Goal: Task Accomplishment & Management: Complete application form

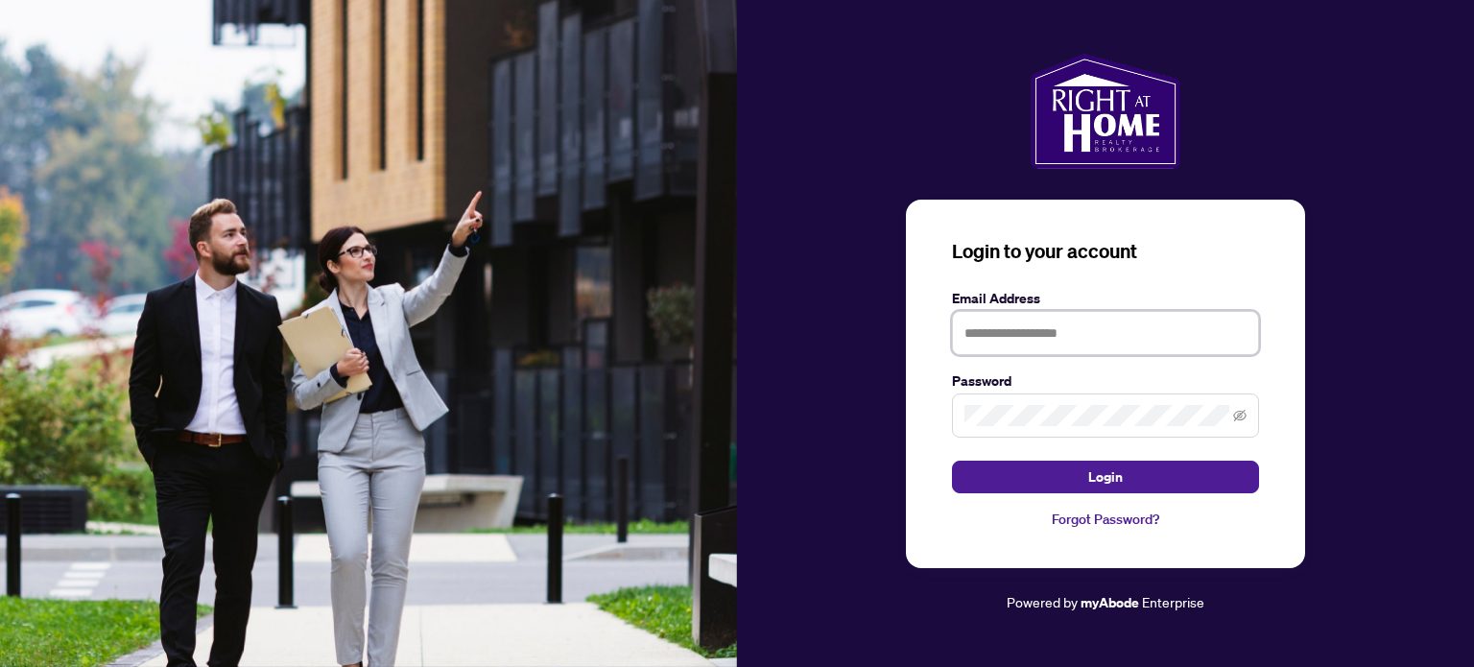
click at [1022, 321] on input "text" at bounding box center [1105, 333] width 307 height 44
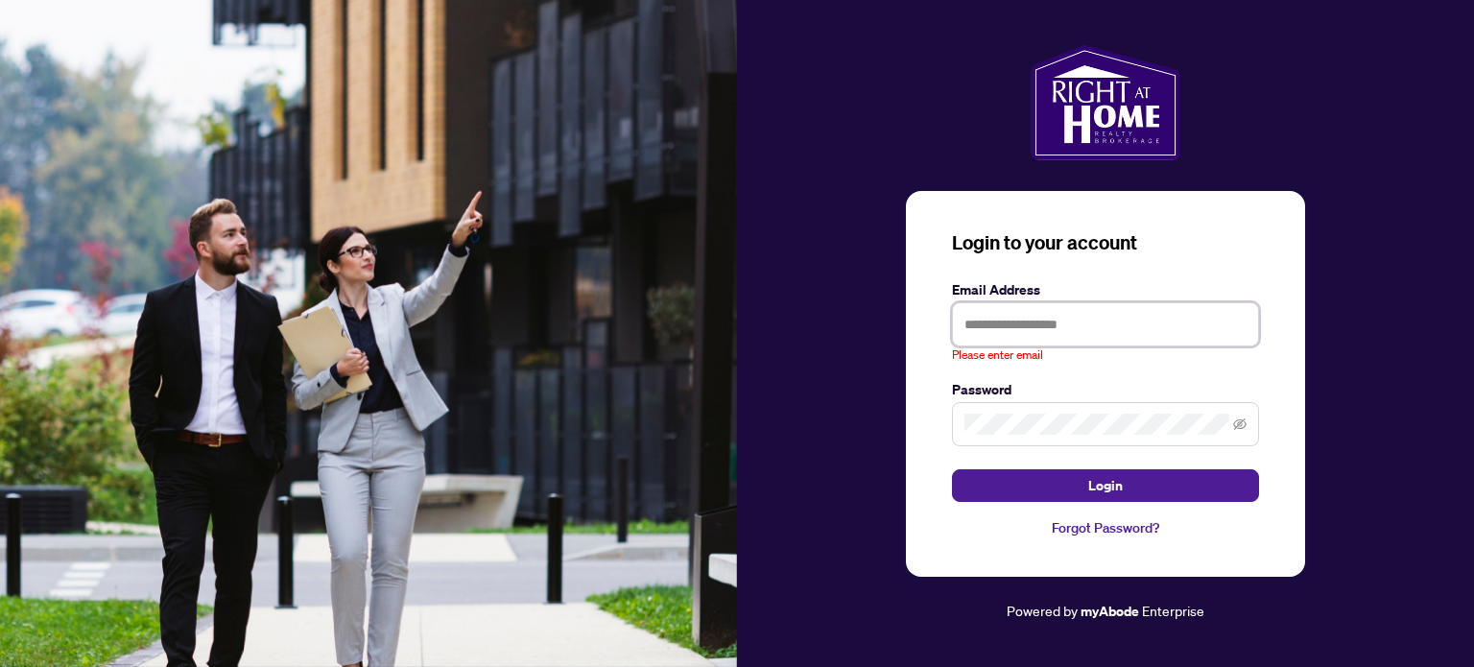
click at [1070, 335] on input "text" at bounding box center [1105, 324] width 307 height 44
type input "**********"
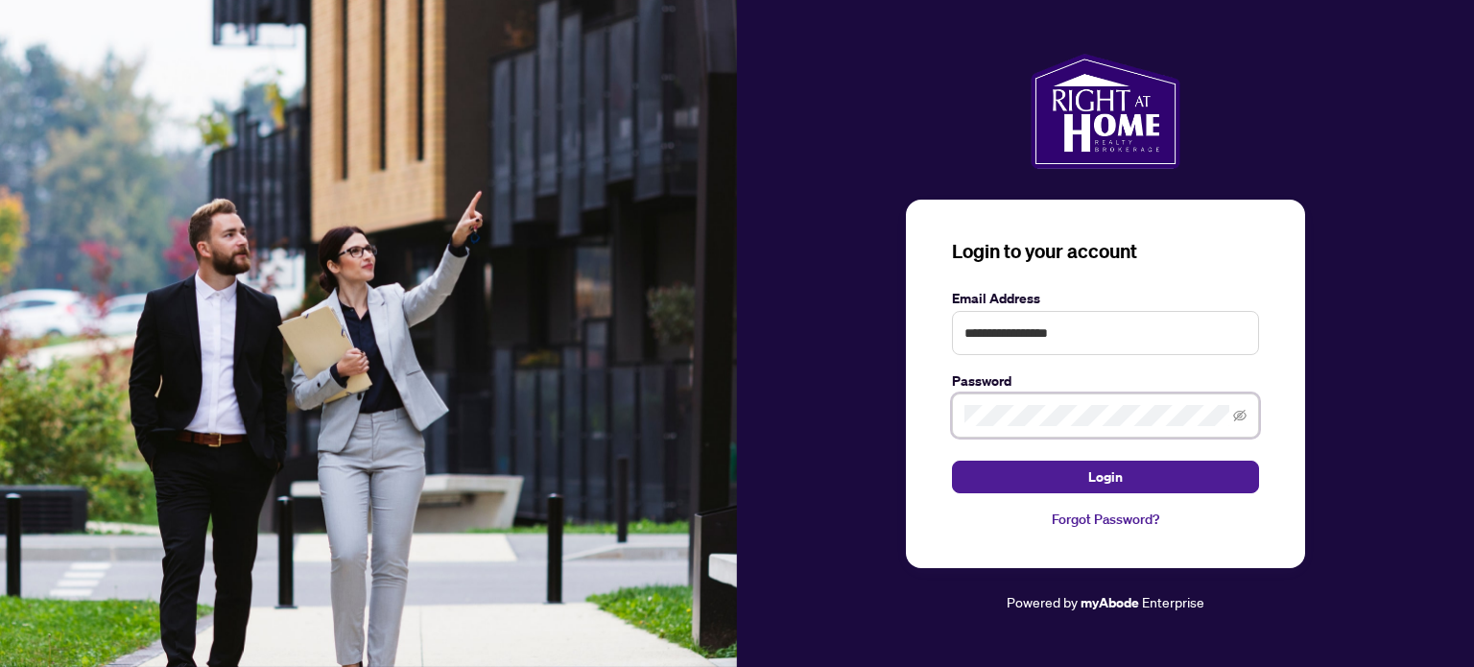
click at [952, 460] on button "Login" at bounding box center [1105, 476] width 307 height 33
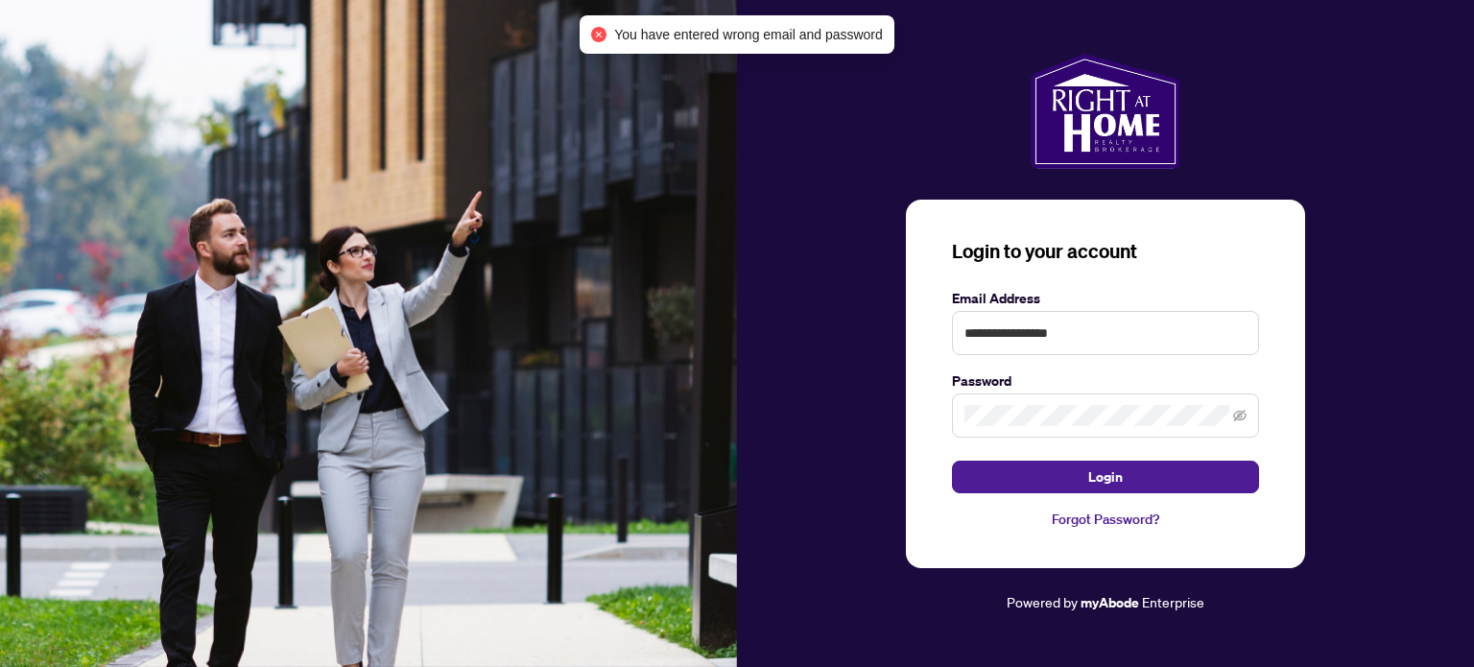
click at [1063, 394] on span at bounding box center [1105, 415] width 307 height 44
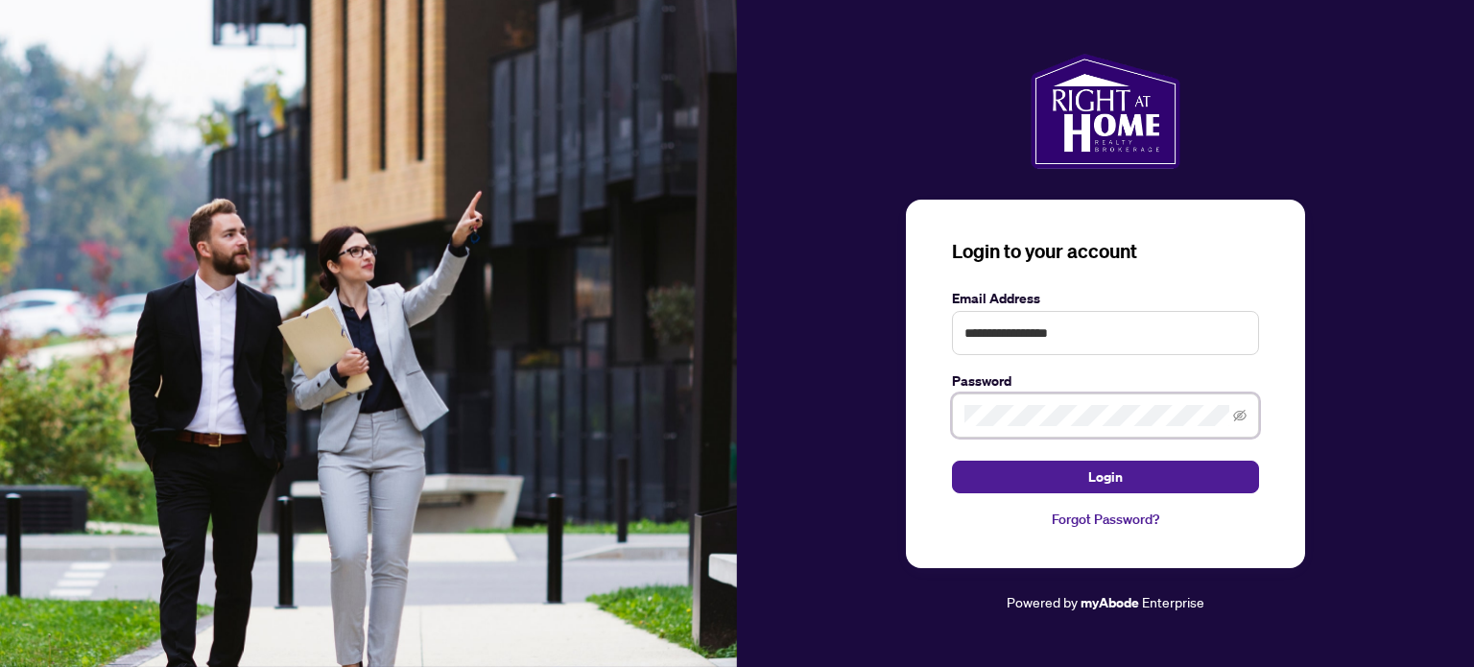
click at [952, 460] on button "Login" at bounding box center [1105, 476] width 307 height 33
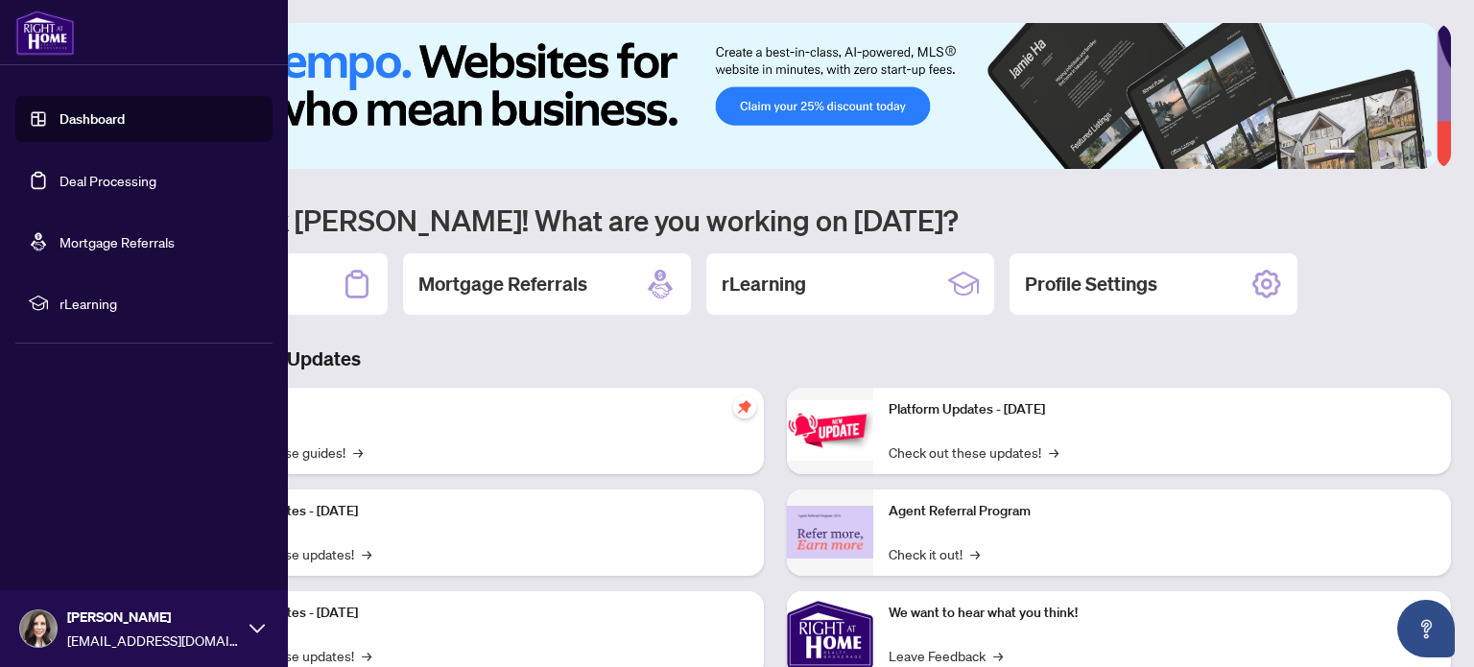
click at [99, 172] on link "Deal Processing" at bounding box center [107, 180] width 97 height 17
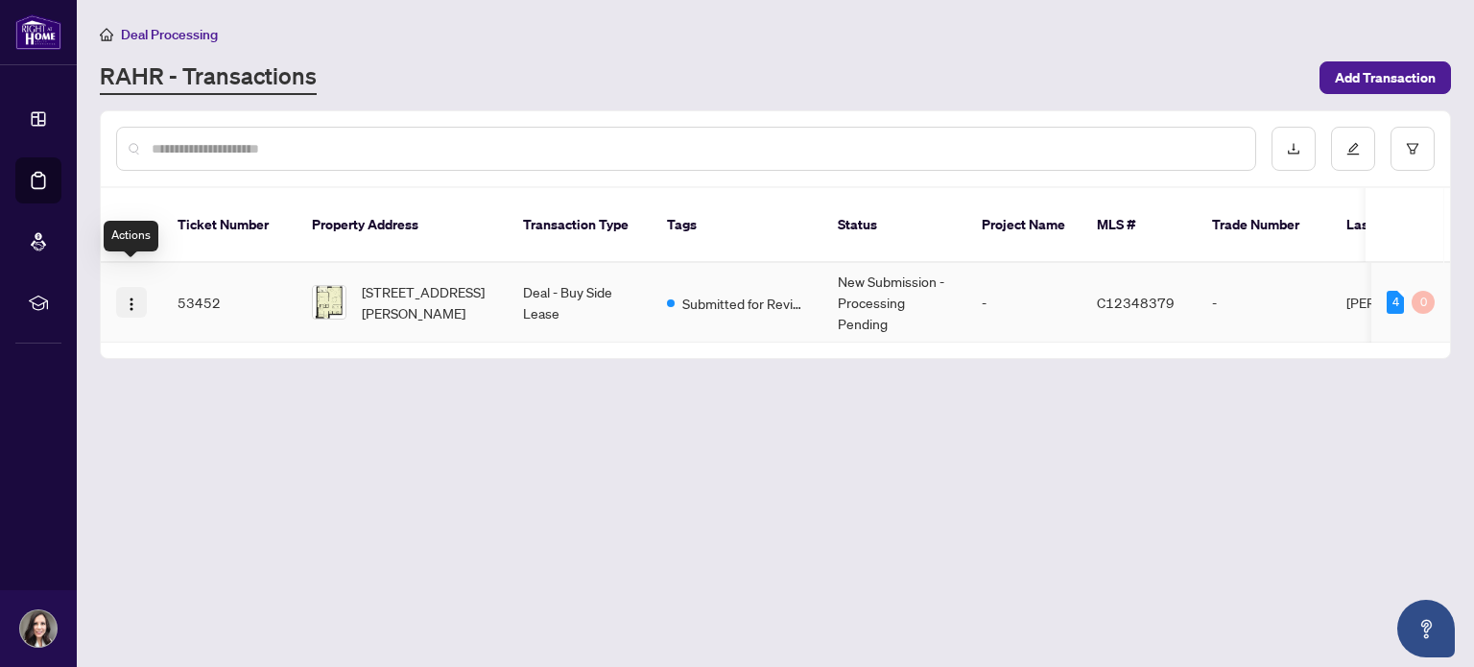
click at [138, 296] on img "button" at bounding box center [131, 303] width 15 height 15
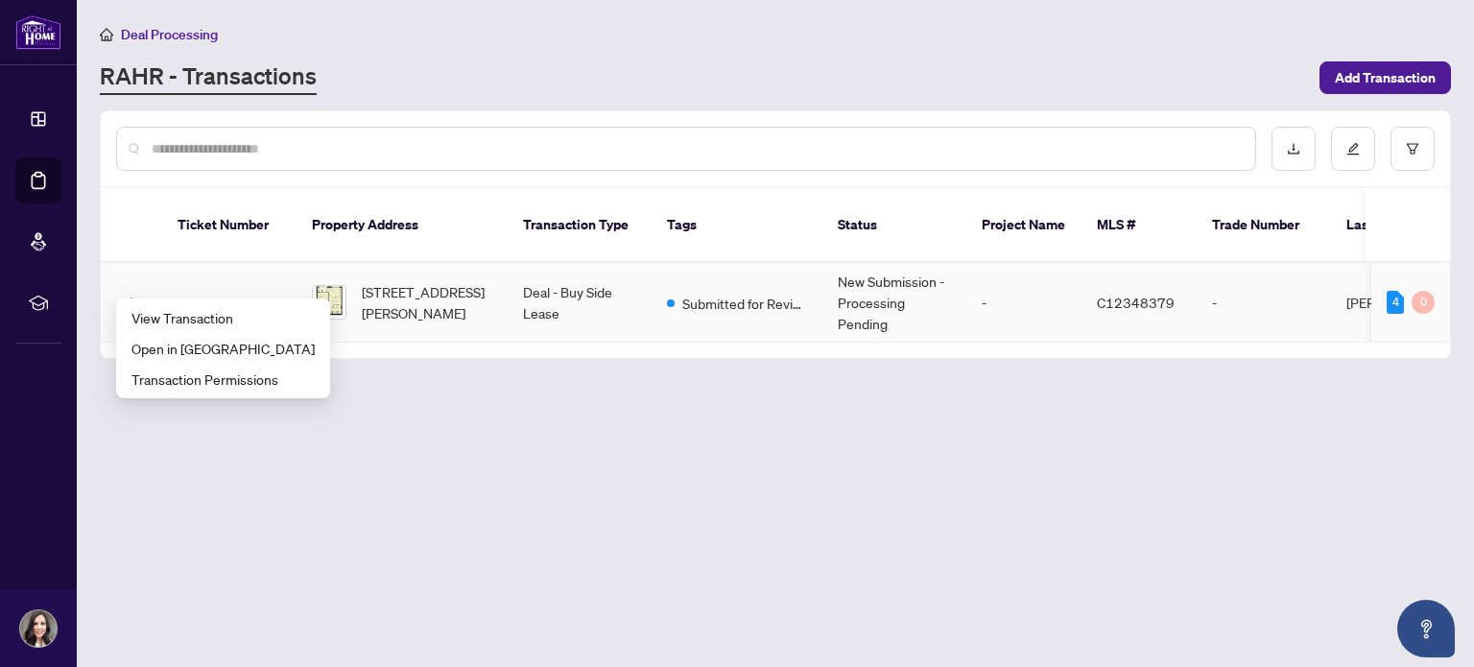
click at [540, 277] on td "Deal - Buy Side Lease" at bounding box center [579, 303] width 144 height 80
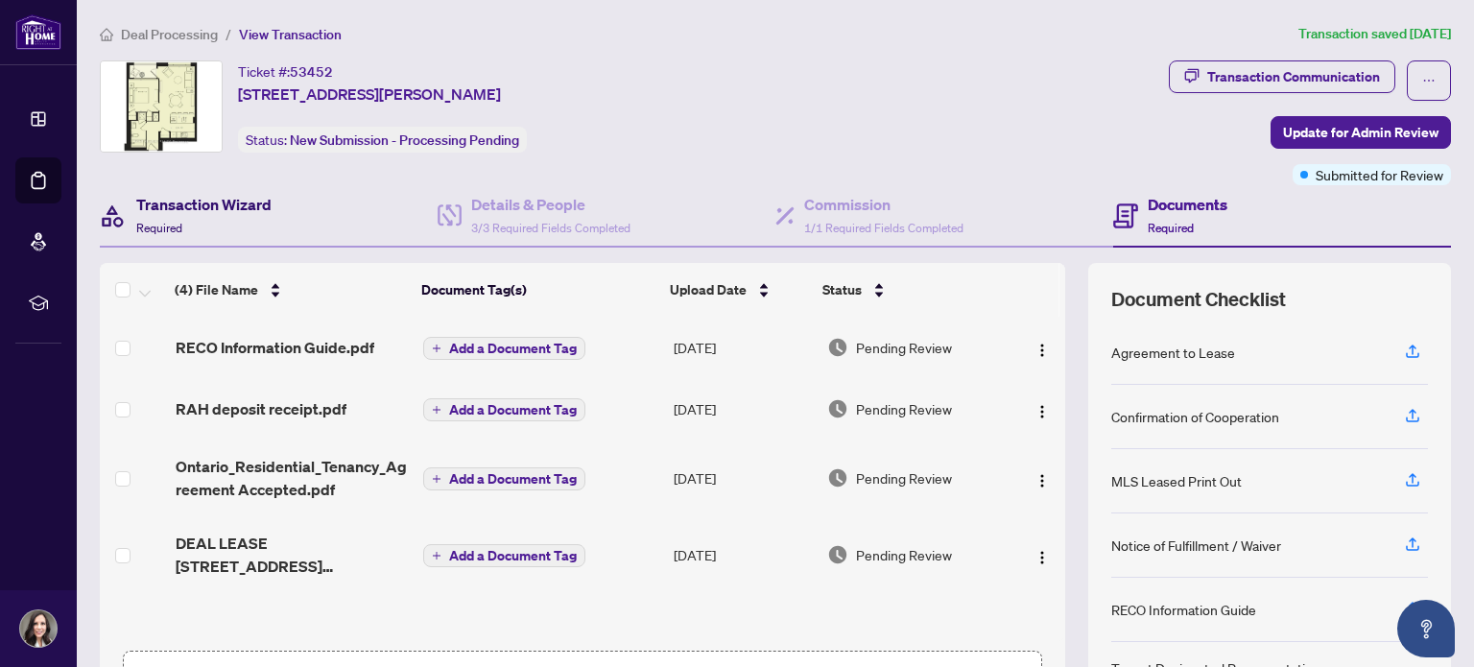
click at [230, 203] on h4 "Transaction Wizard" at bounding box center [203, 204] width 135 height 23
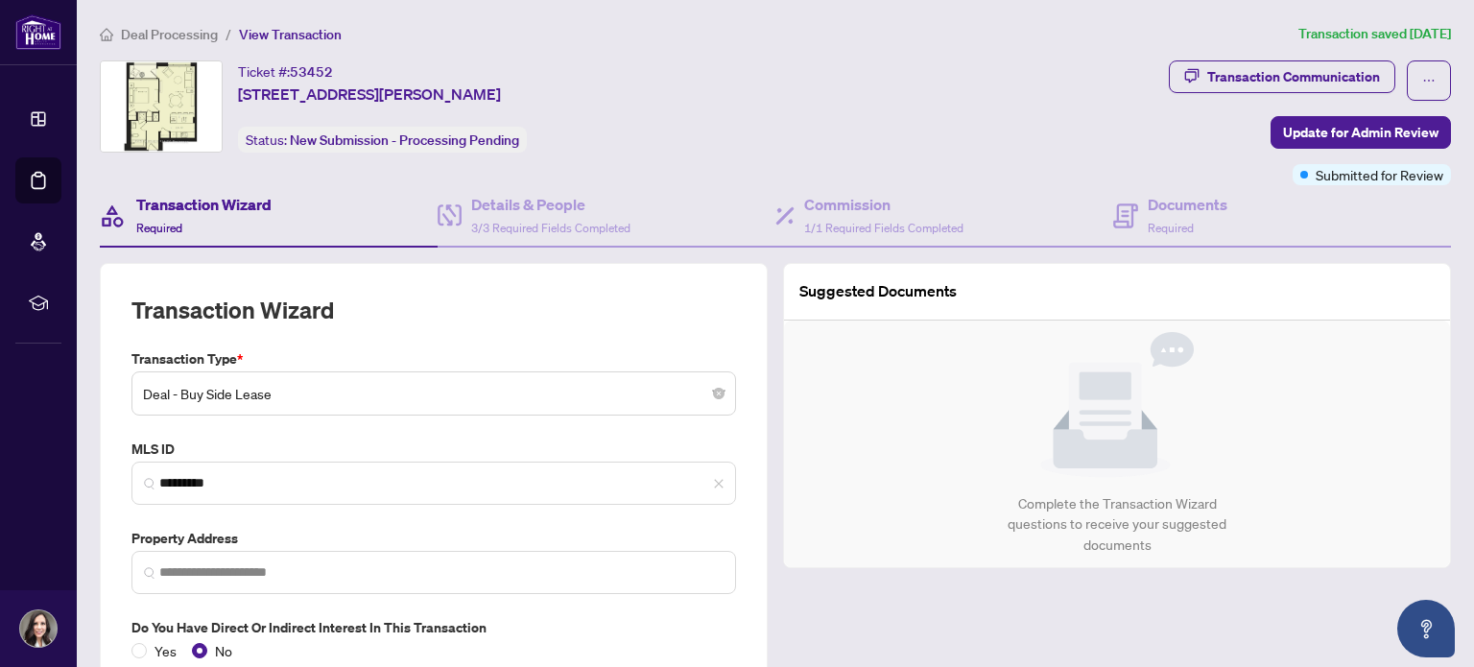
type input "**********"
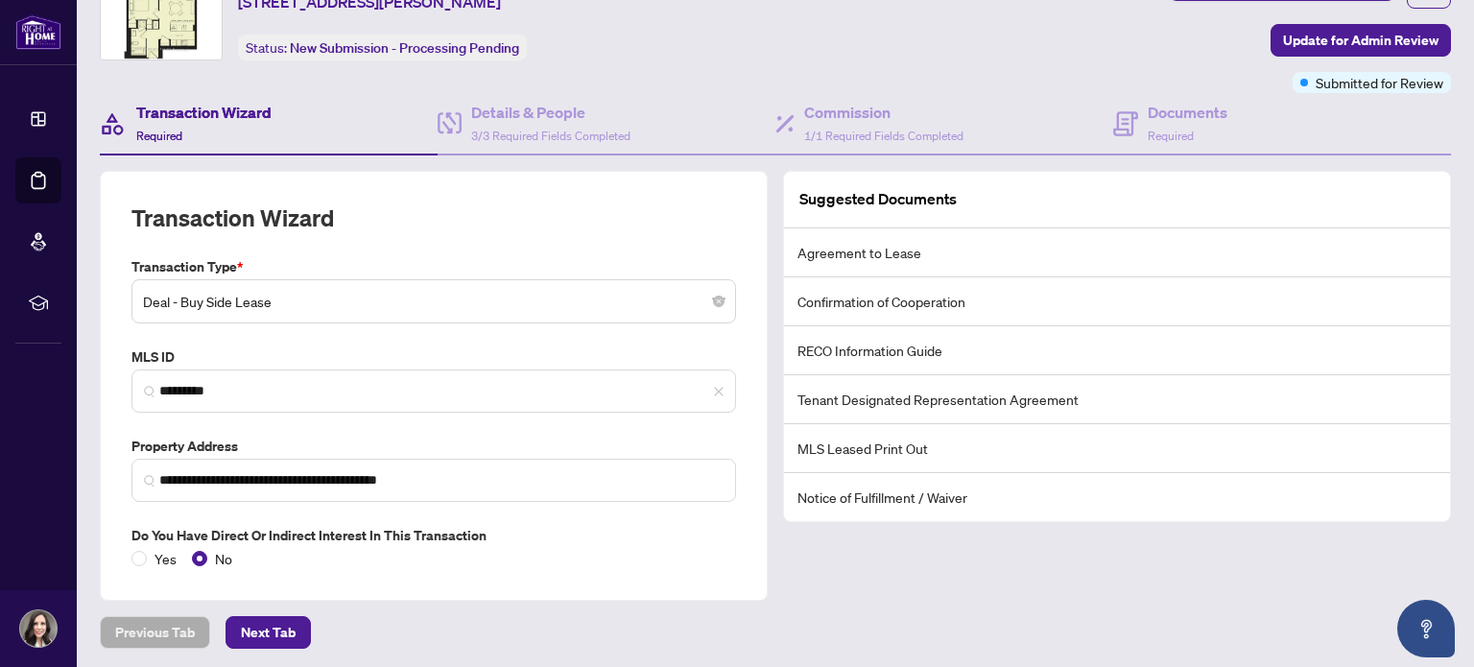
click at [563, 289] on span "Deal - Buy Side Lease" at bounding box center [433, 301] width 581 height 36
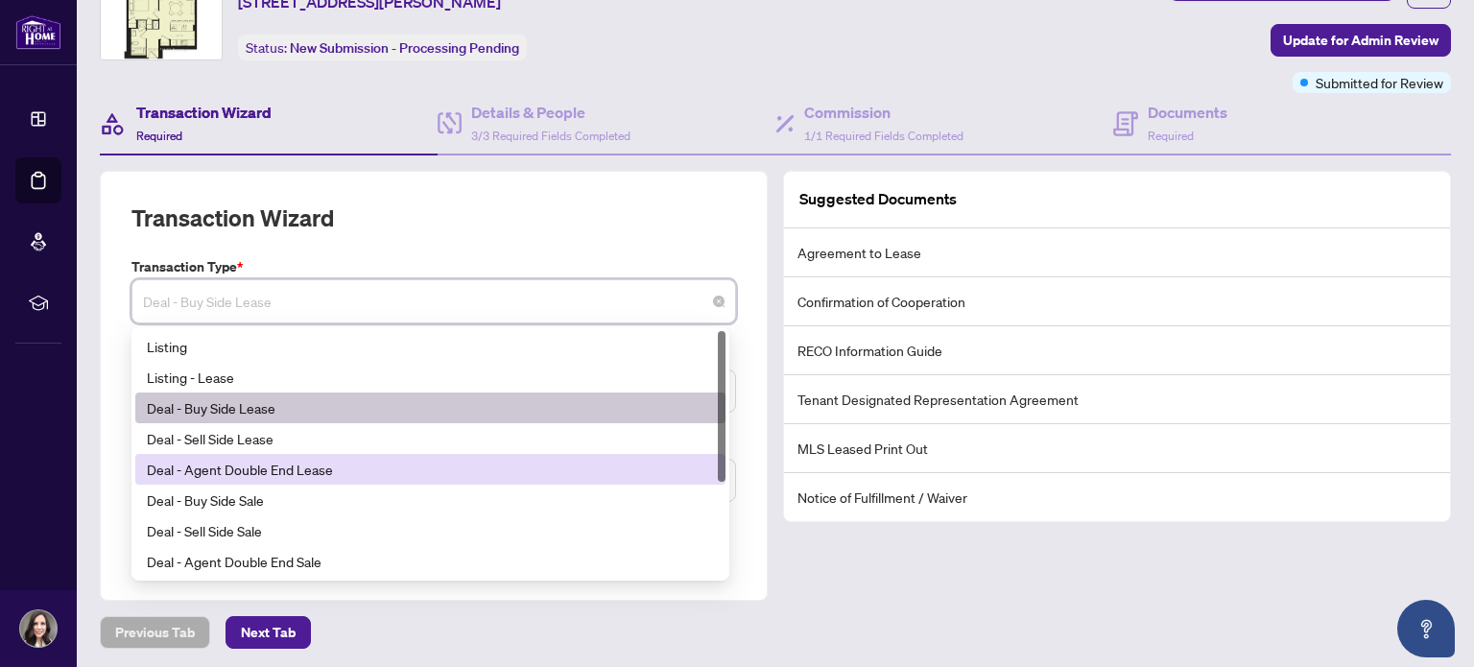
click at [308, 462] on div "Deal - Agent Double End Lease" at bounding box center [430, 469] width 567 height 21
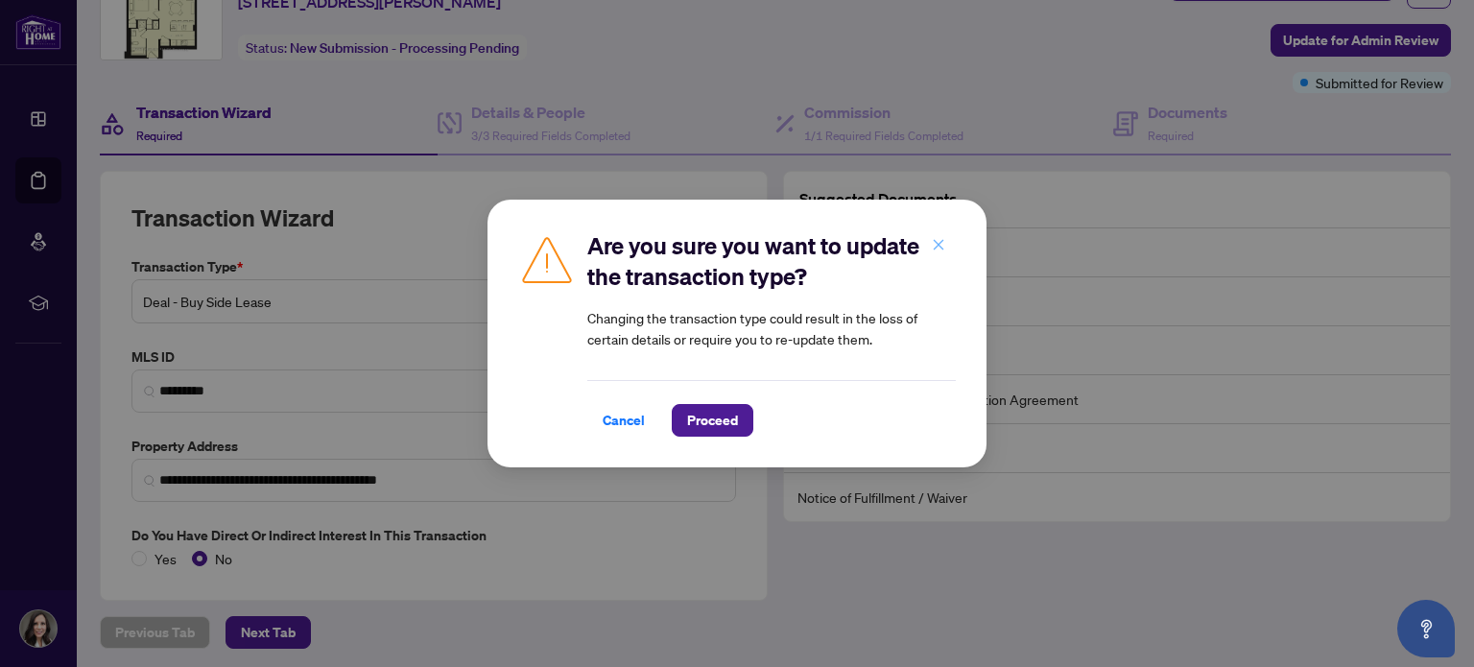
click at [927, 248] on button "button" at bounding box center [938, 244] width 38 height 33
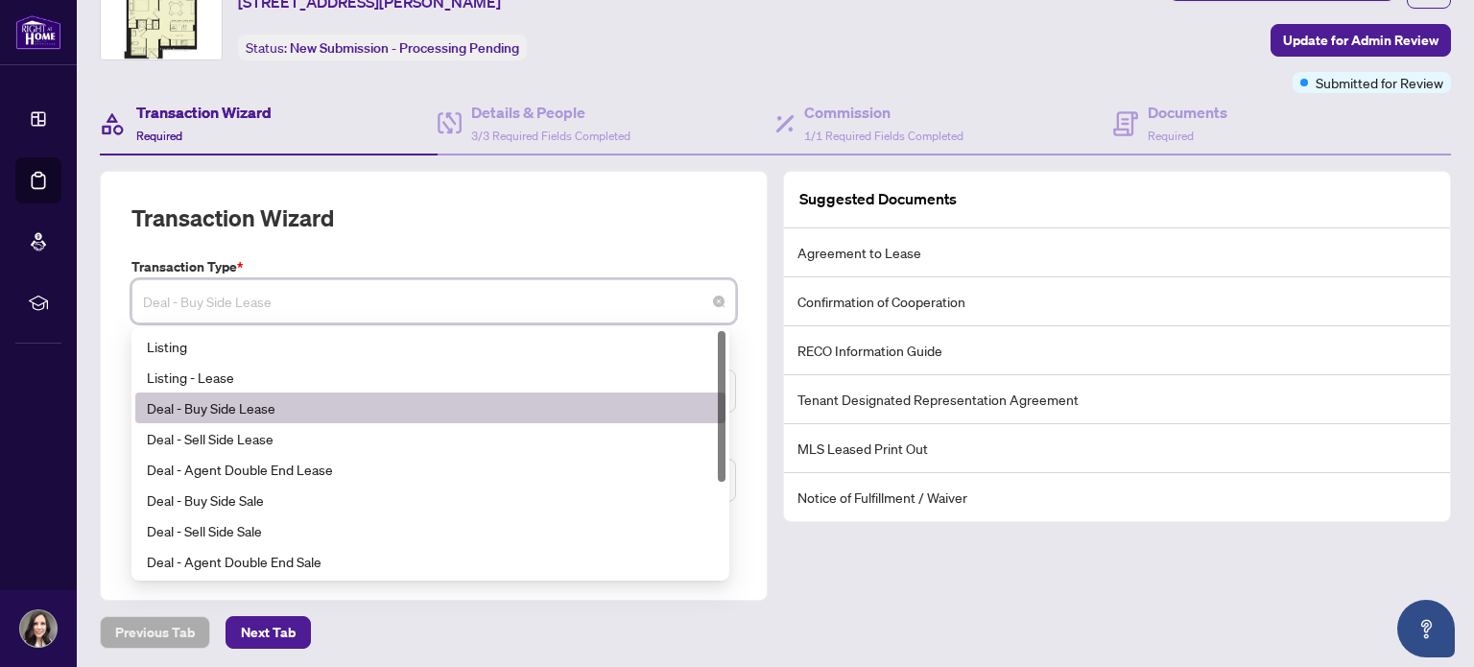
click at [331, 300] on span "Deal - Buy Side Lease" at bounding box center [433, 301] width 581 height 36
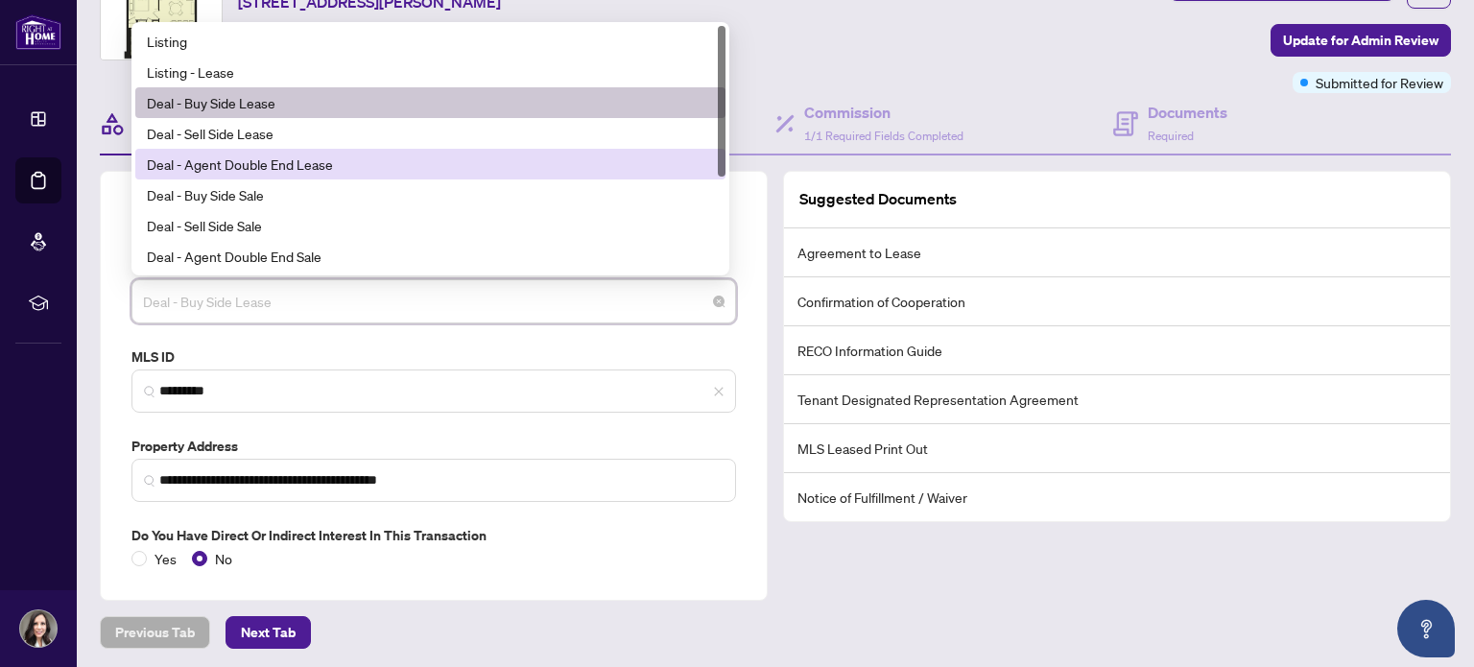
scroll to position [96, 0]
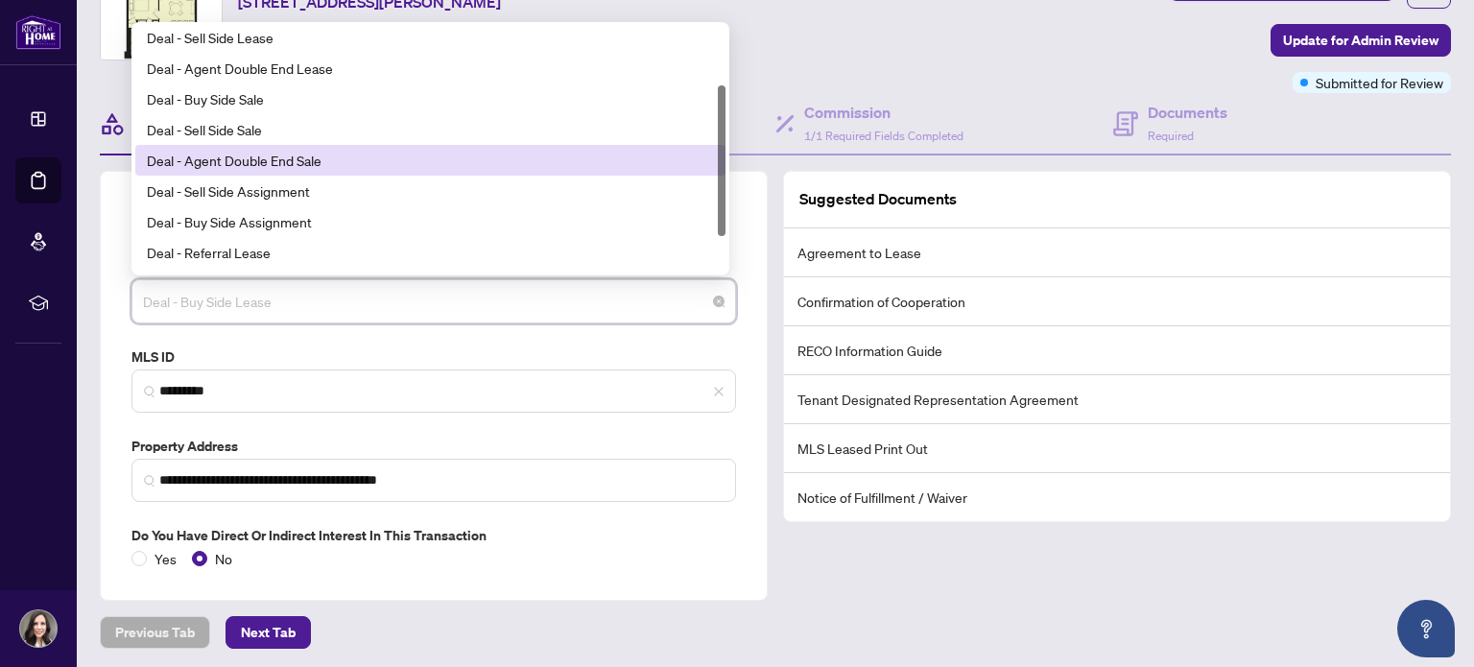
click at [259, 155] on div "Deal - Agent Double End Sale" at bounding box center [430, 160] width 567 height 21
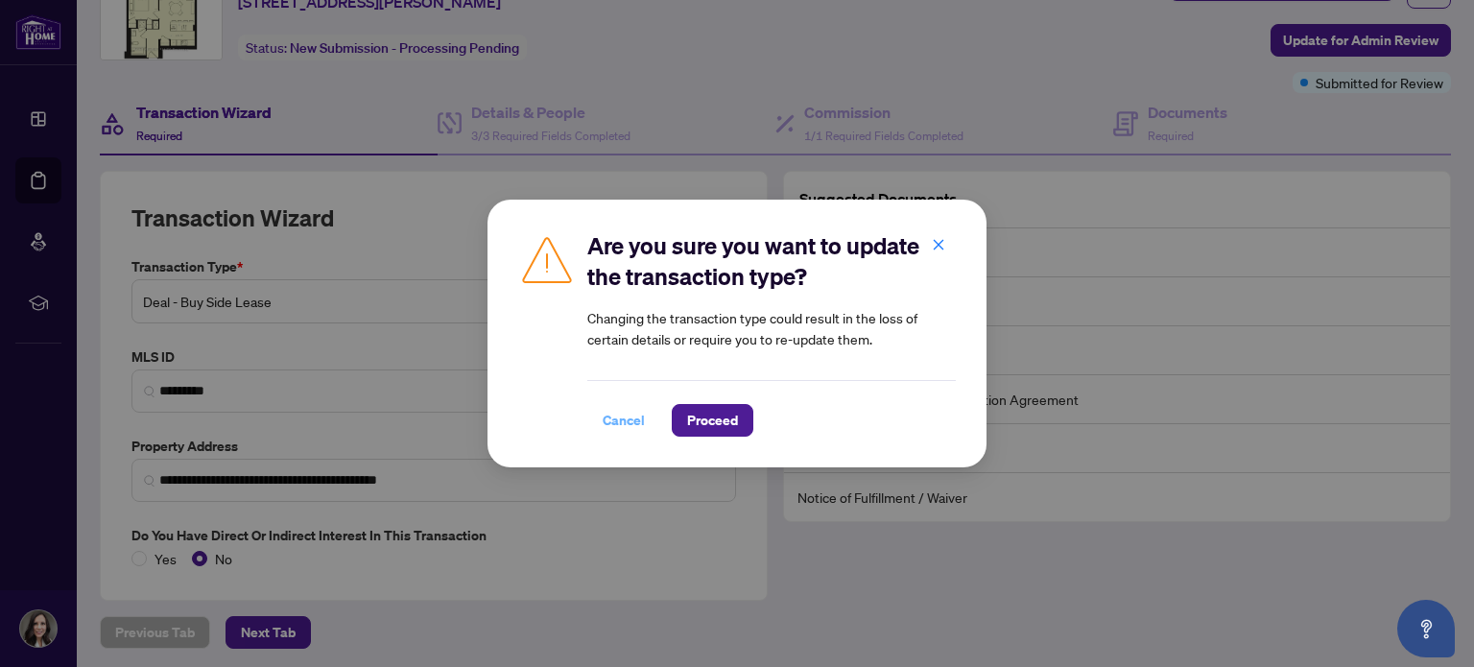
click at [626, 421] on span "Cancel" at bounding box center [623, 420] width 42 height 31
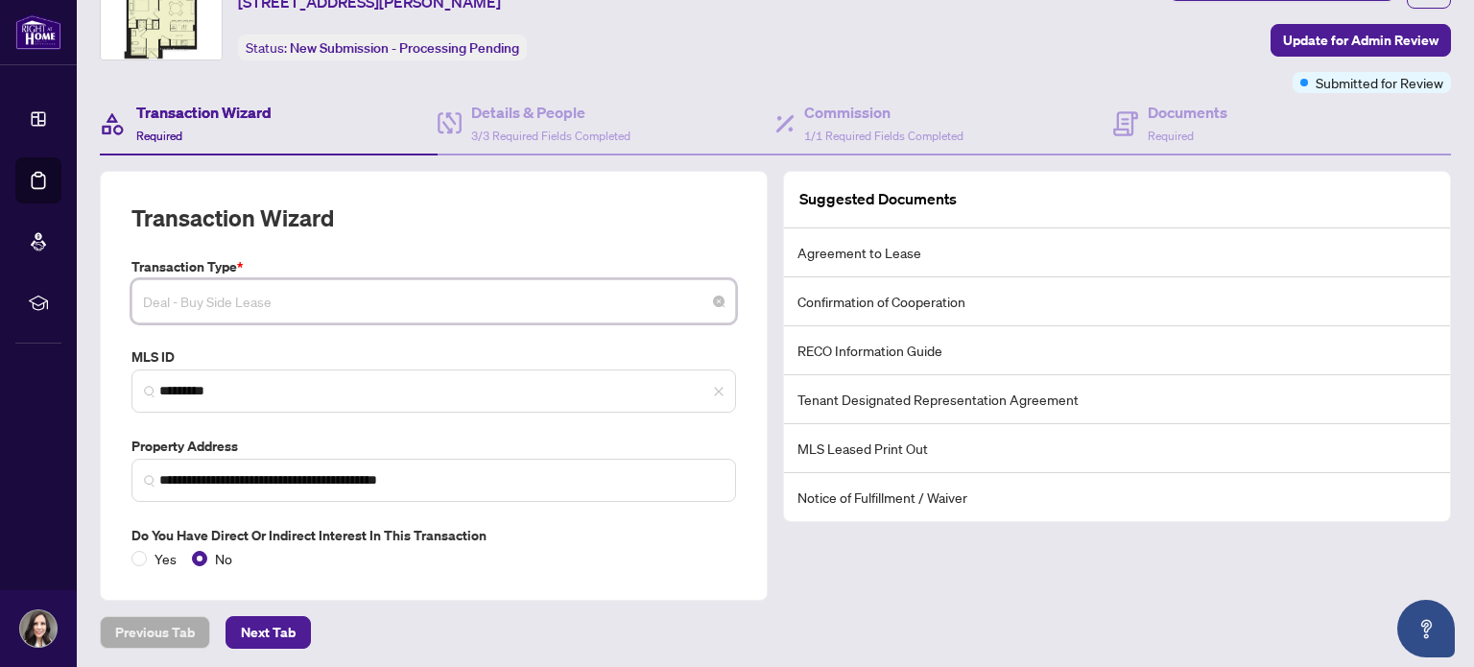
click at [253, 298] on span "Deal - Buy Side Lease" at bounding box center [433, 301] width 581 height 36
click at [555, 189] on div "**********" at bounding box center [434, 386] width 668 height 430
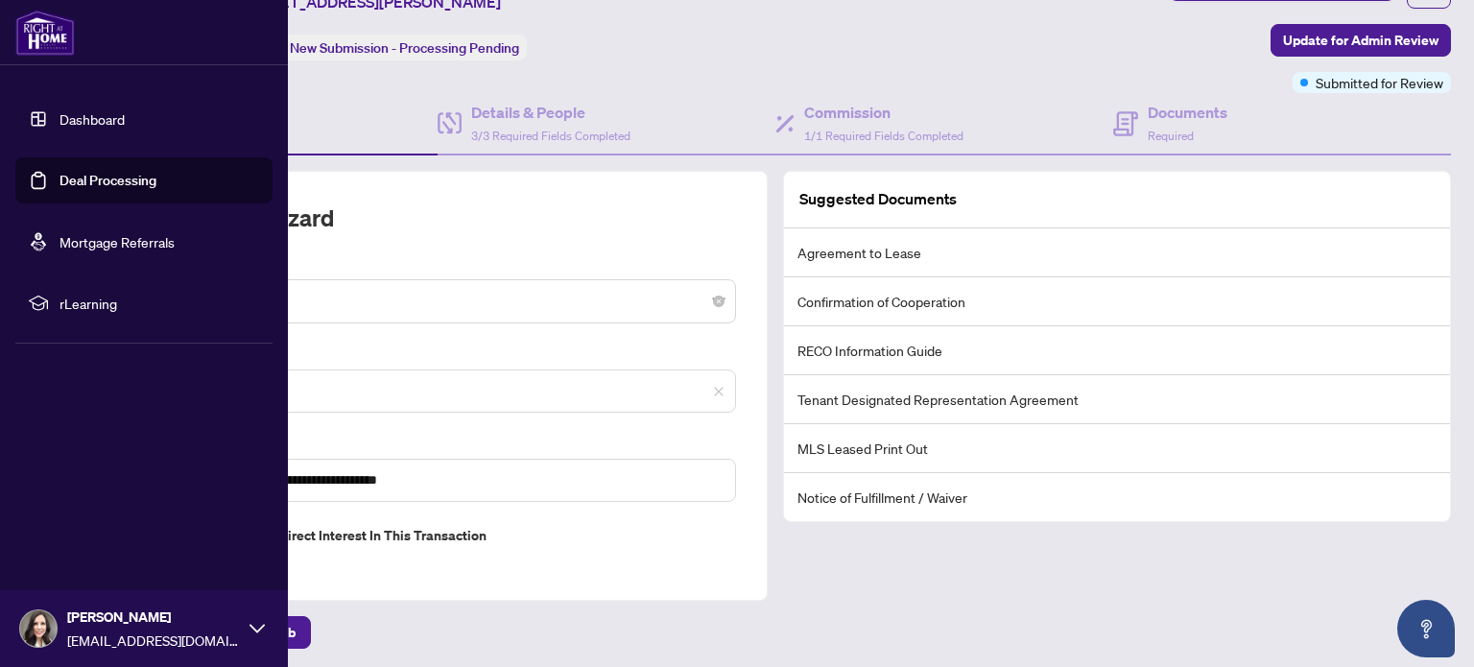
click at [90, 110] on link "Dashboard" at bounding box center [91, 118] width 65 height 17
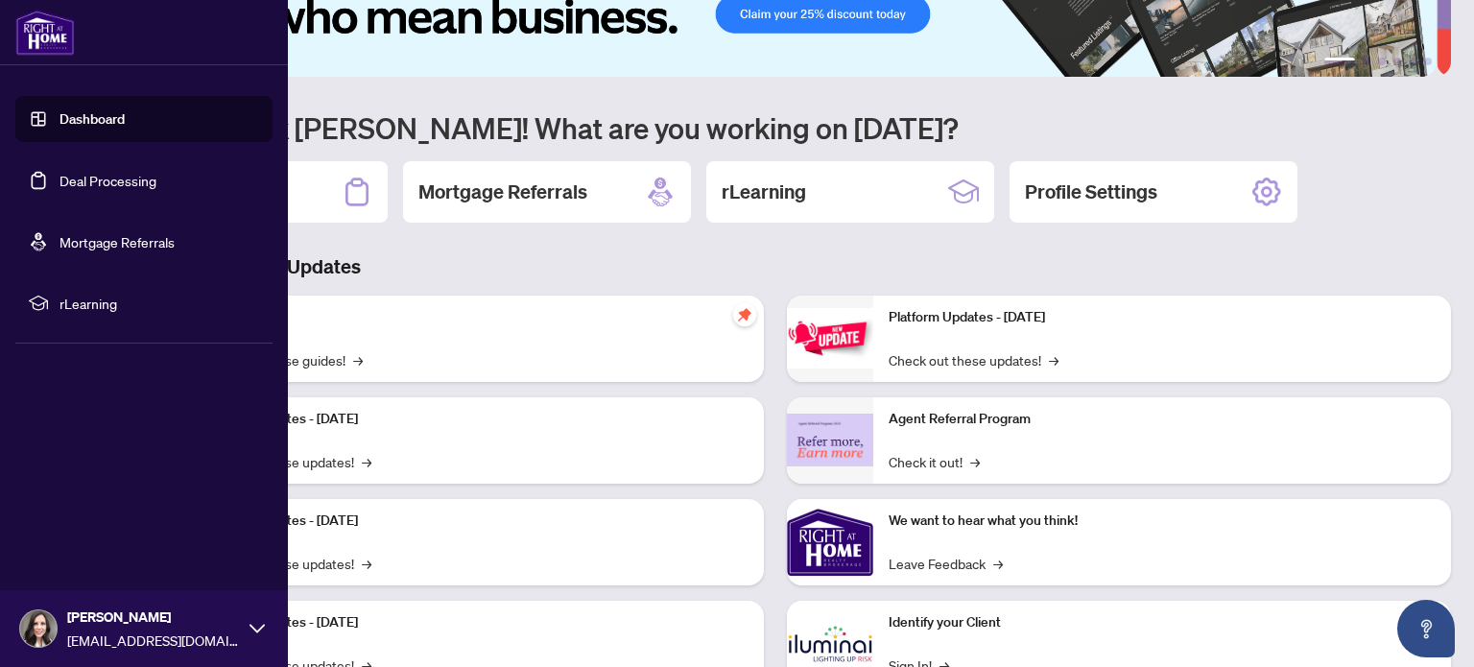
click at [113, 172] on link "Deal Processing" at bounding box center [107, 180] width 97 height 17
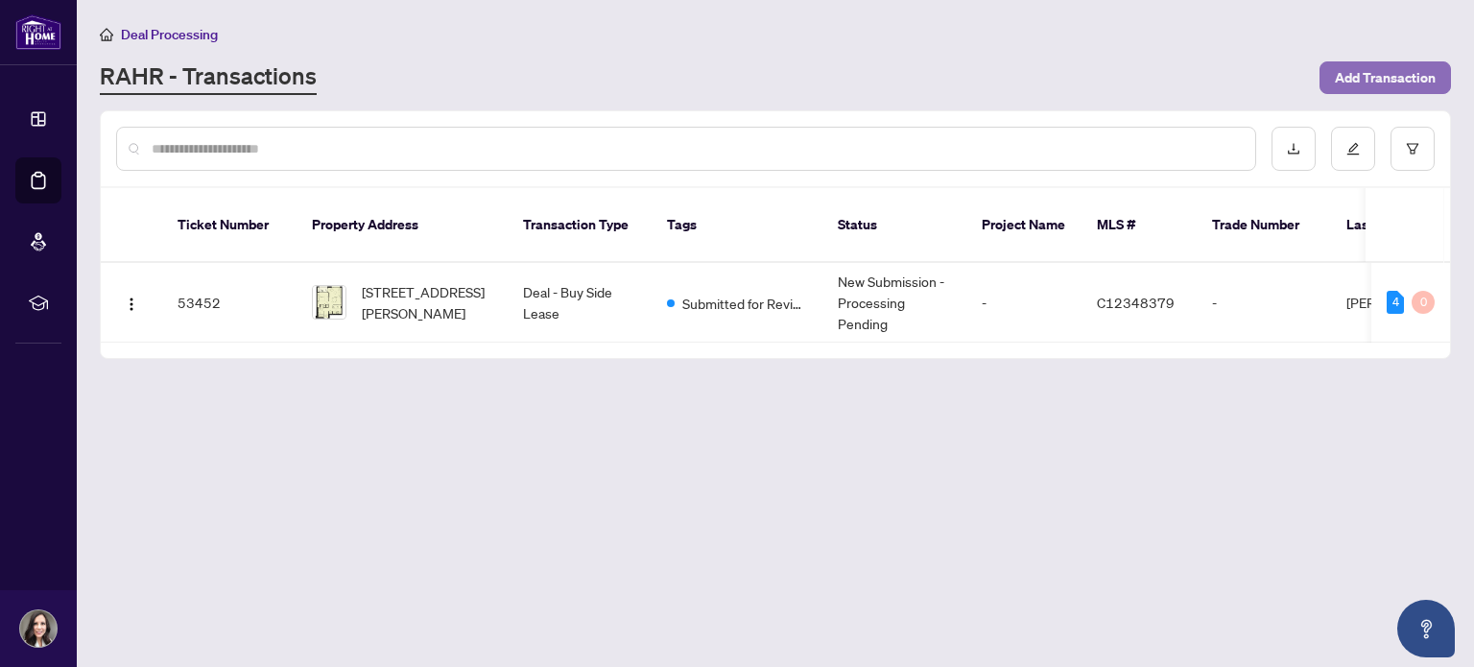
click at [1388, 80] on span "Add Transaction" at bounding box center [1384, 77] width 101 height 31
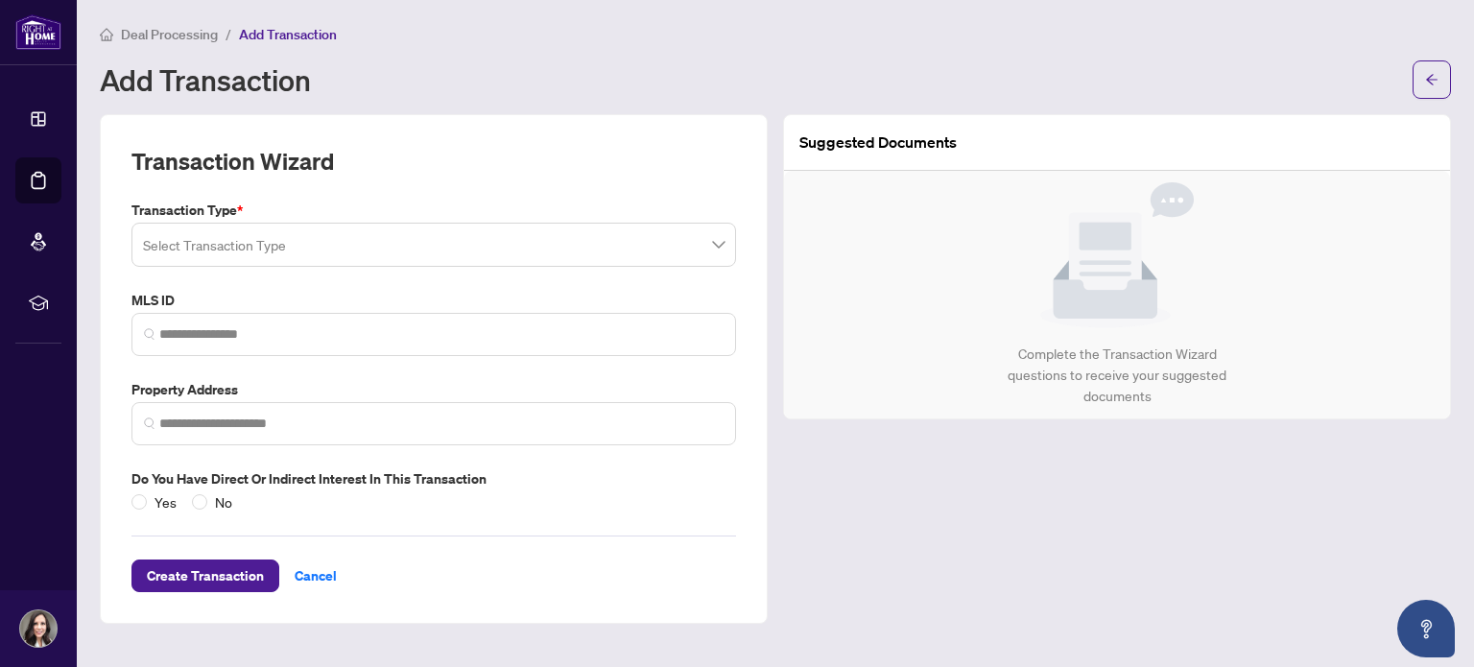
click at [299, 244] on input "search" at bounding box center [425, 247] width 564 height 42
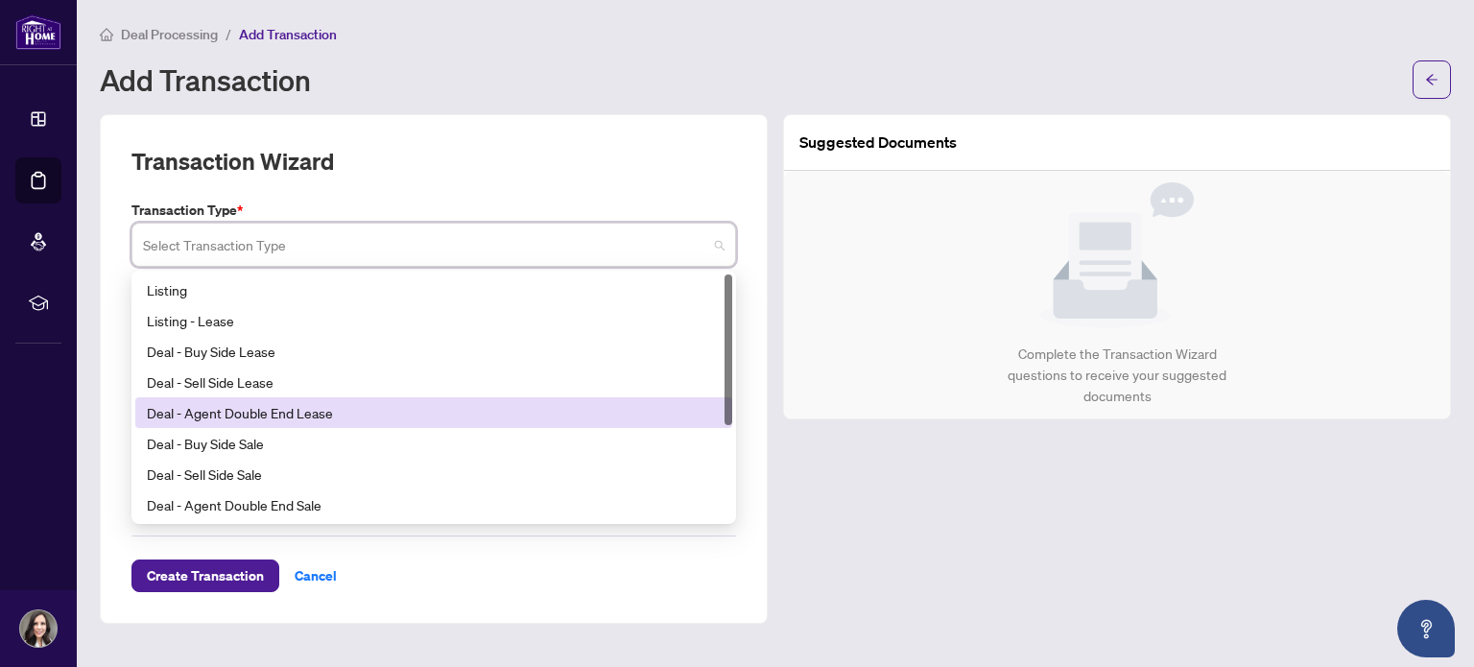
click at [211, 406] on div "Deal - Agent Double End Lease" at bounding box center [434, 412] width 574 height 21
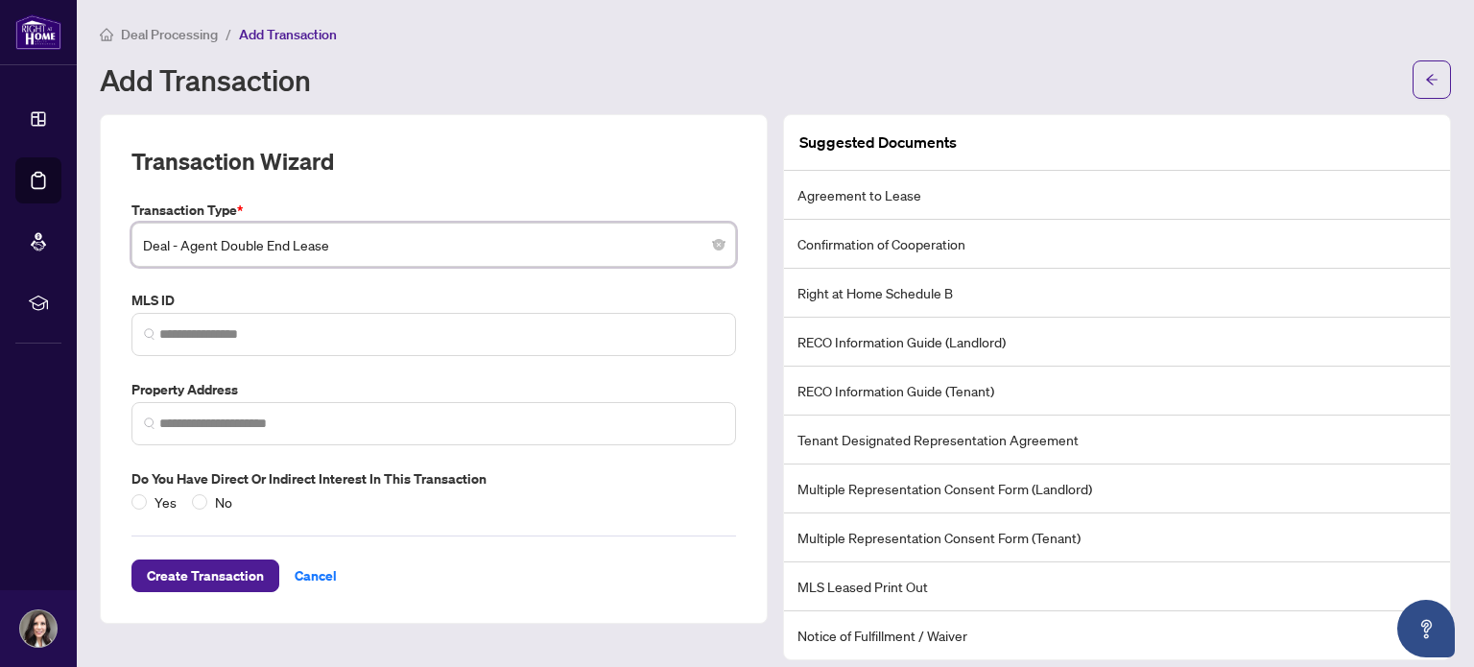
scroll to position [12, 0]
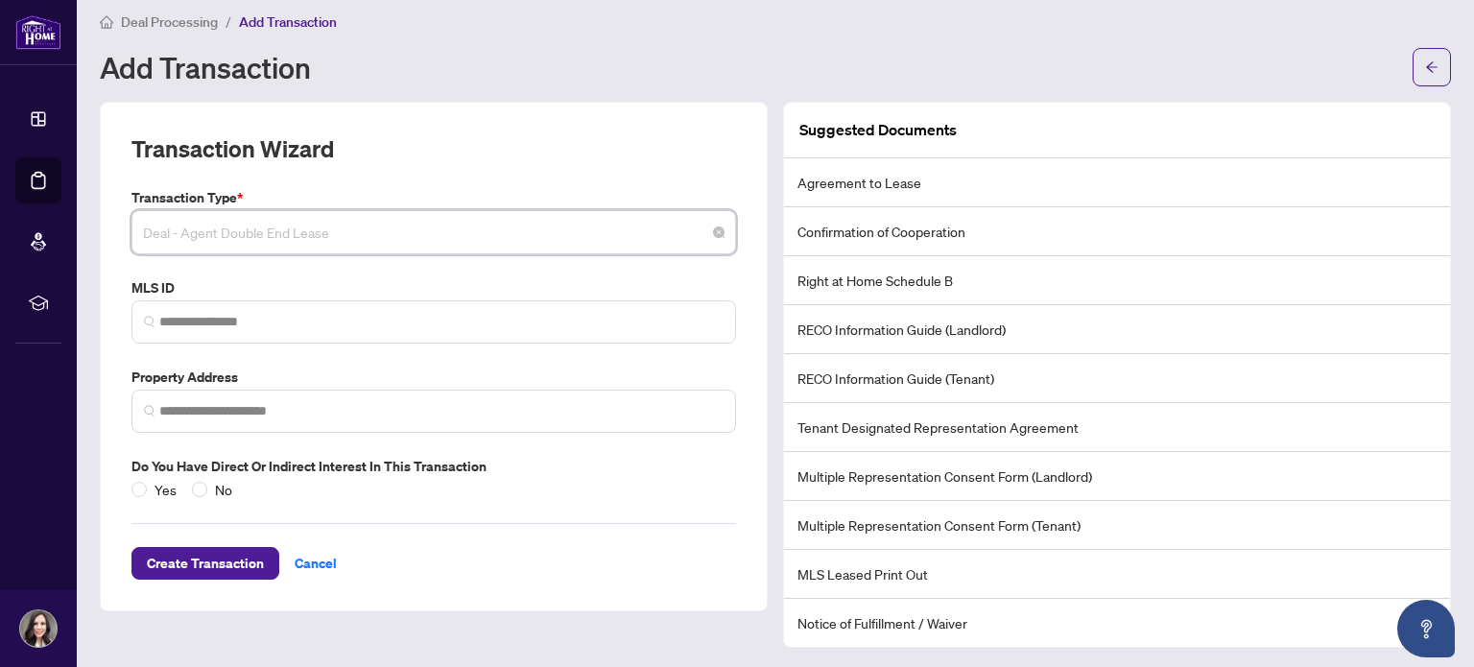
click at [235, 222] on span "Deal - Agent Double End Lease" at bounding box center [433, 232] width 581 height 36
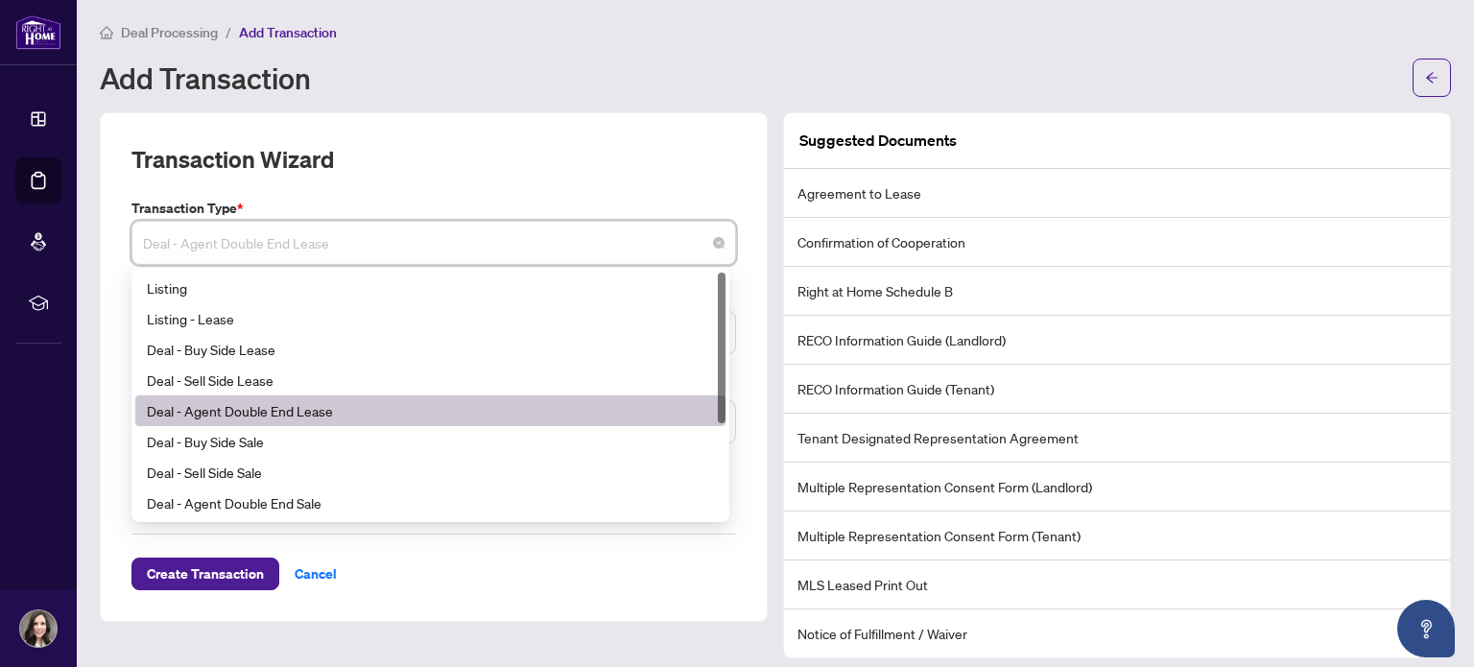
scroll to position [0, 0]
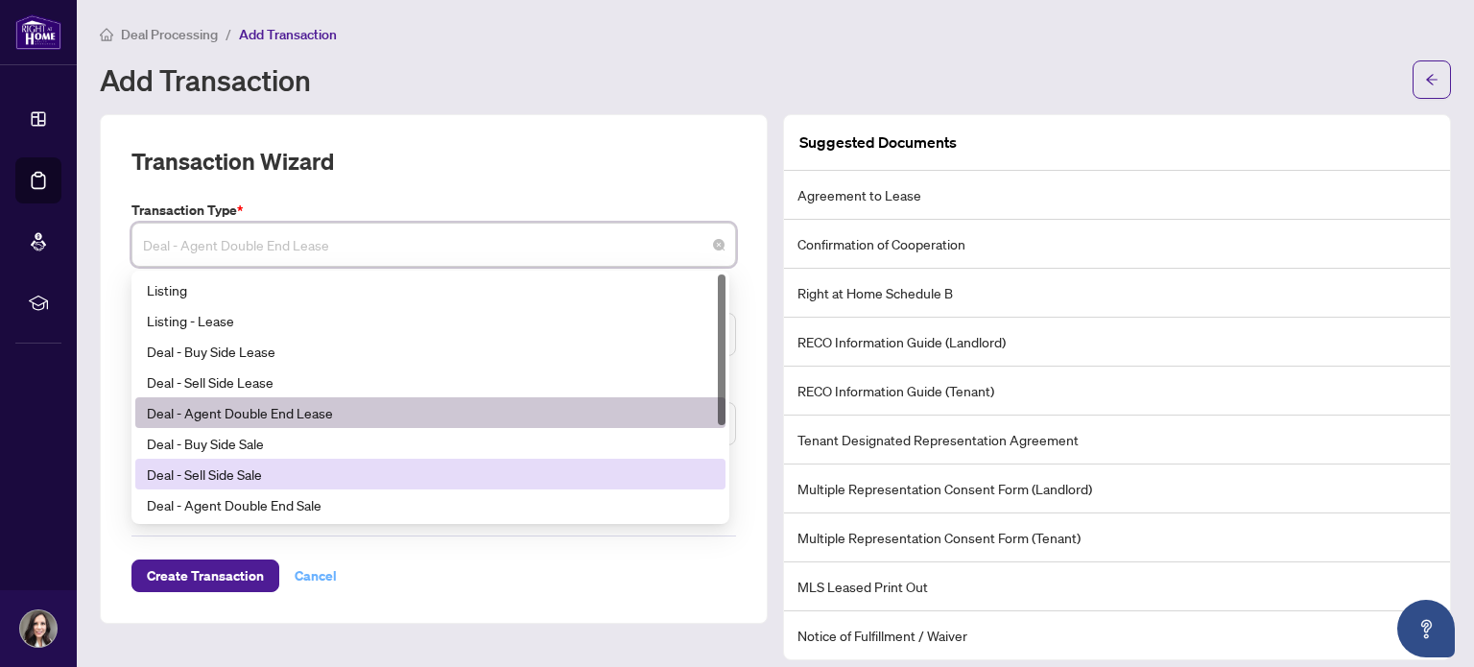
click at [328, 576] on span "Cancel" at bounding box center [316, 575] width 42 height 31
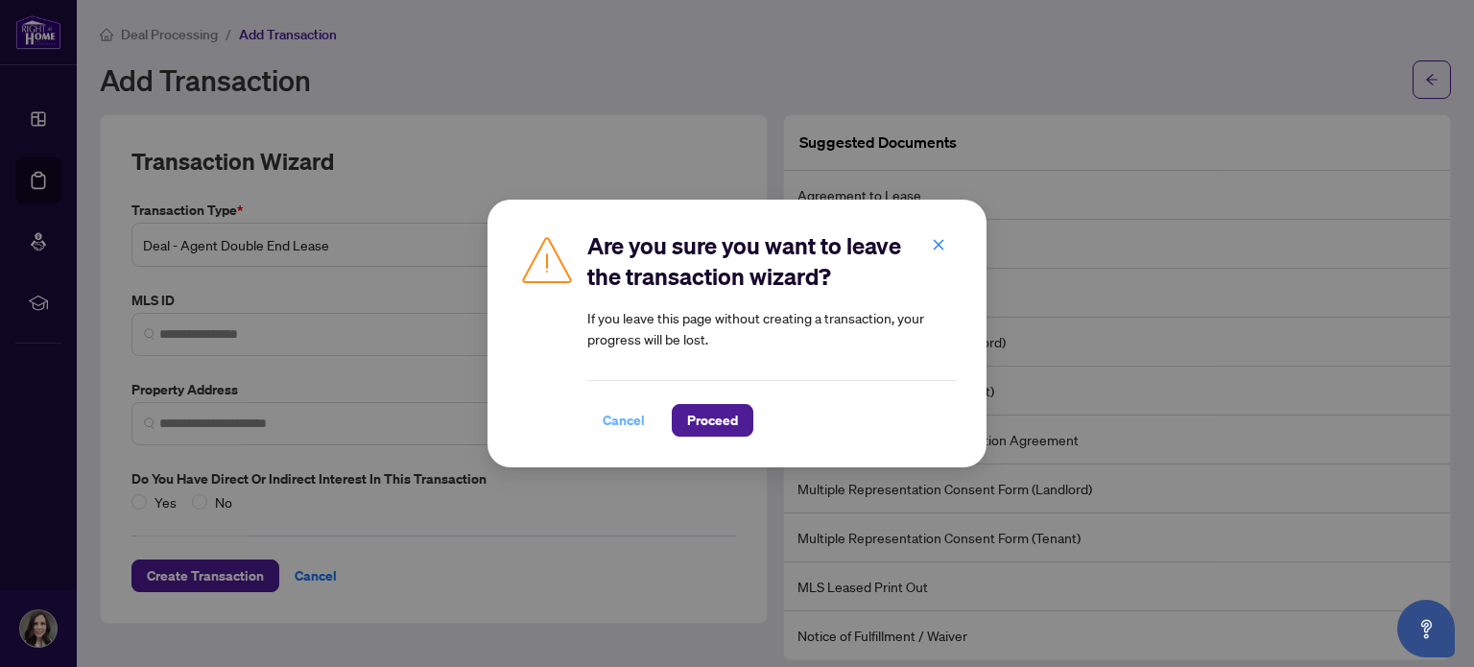
click at [612, 418] on span "Cancel" at bounding box center [623, 420] width 42 height 31
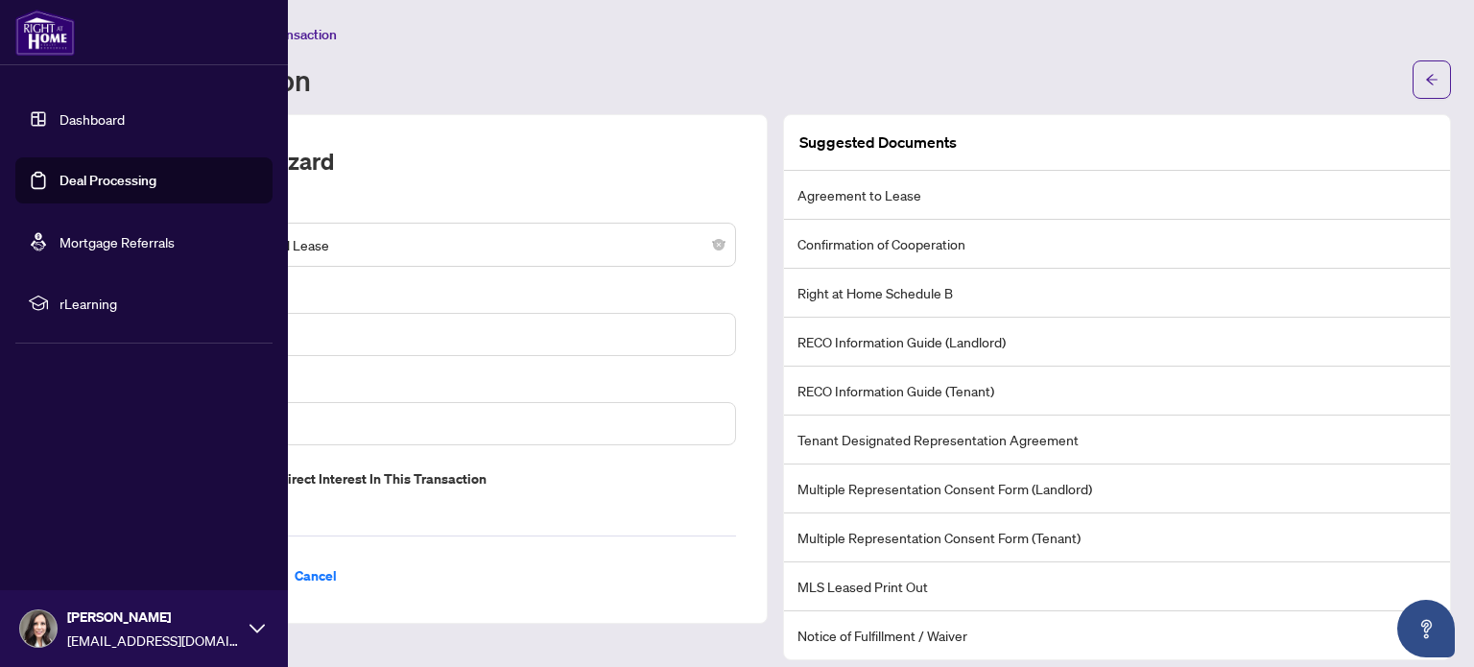
click at [59, 180] on link "Deal Processing" at bounding box center [107, 180] width 97 height 17
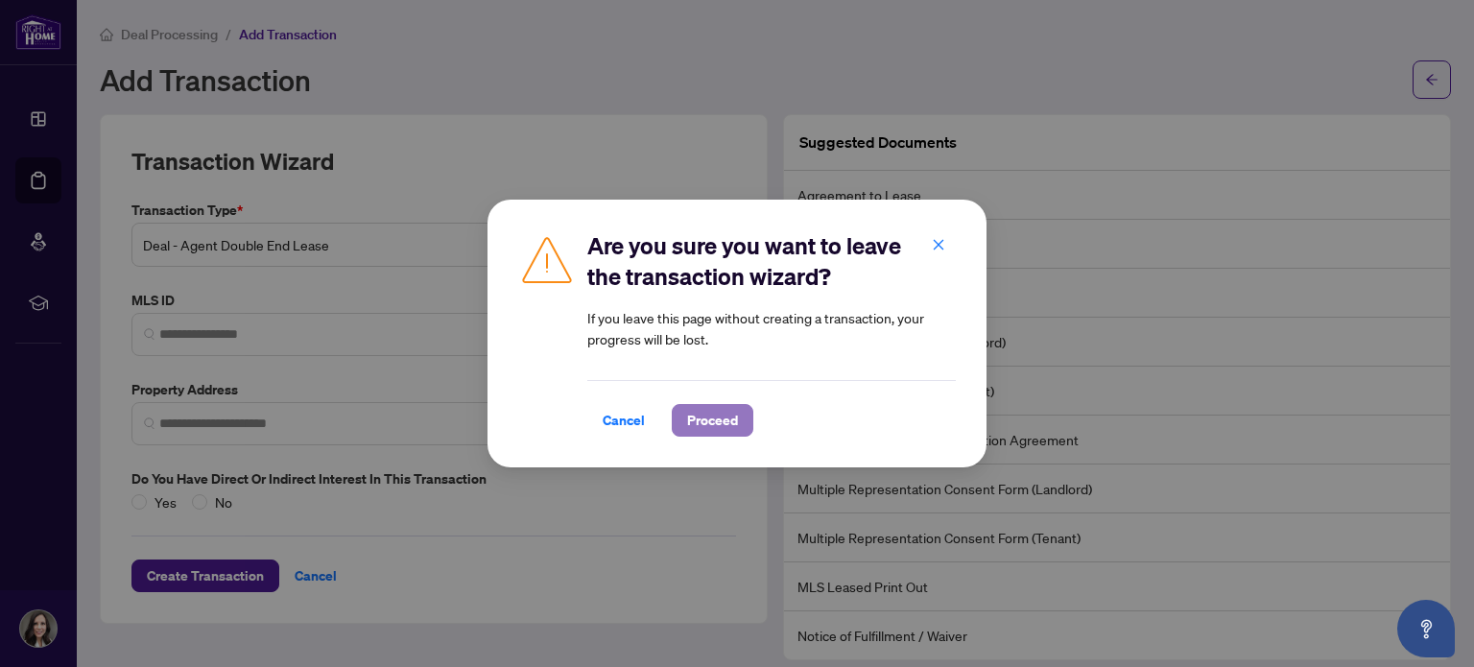
click at [694, 420] on span "Proceed" at bounding box center [712, 420] width 51 height 31
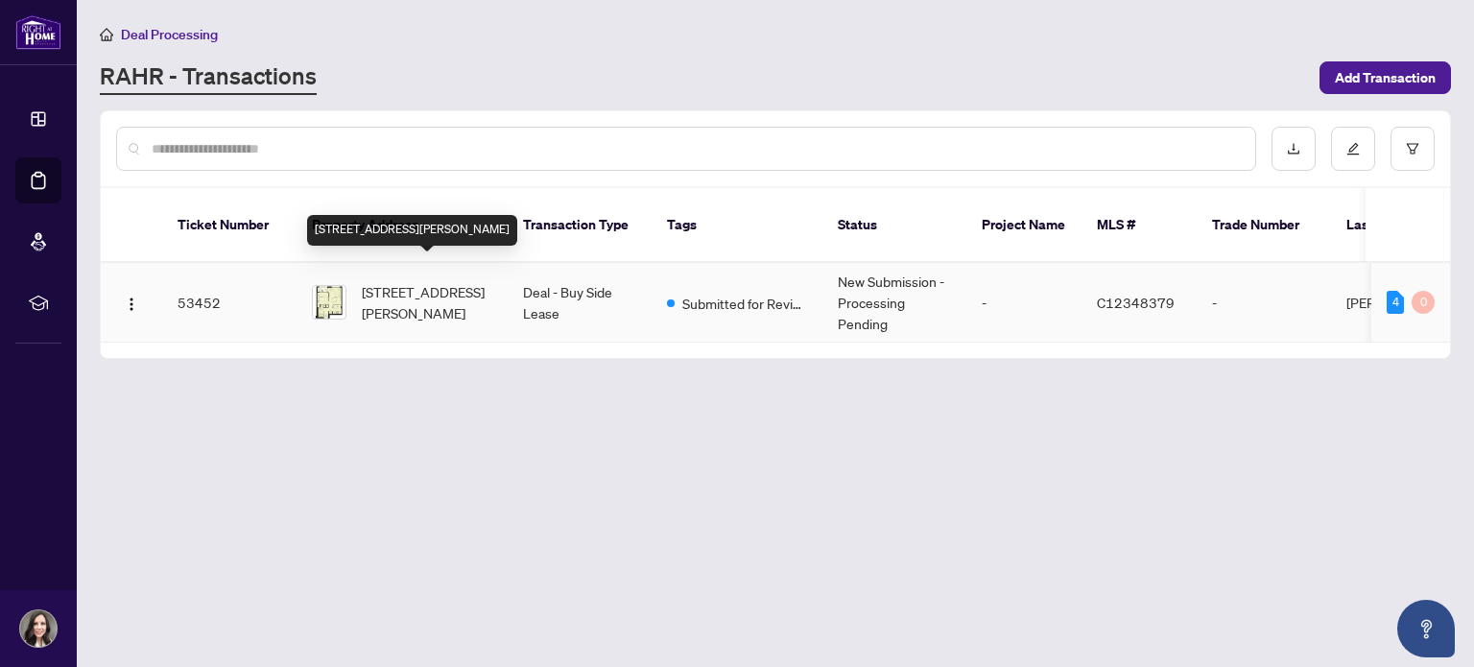
click at [448, 289] on span "[STREET_ADDRESS][PERSON_NAME]" at bounding box center [427, 302] width 130 height 42
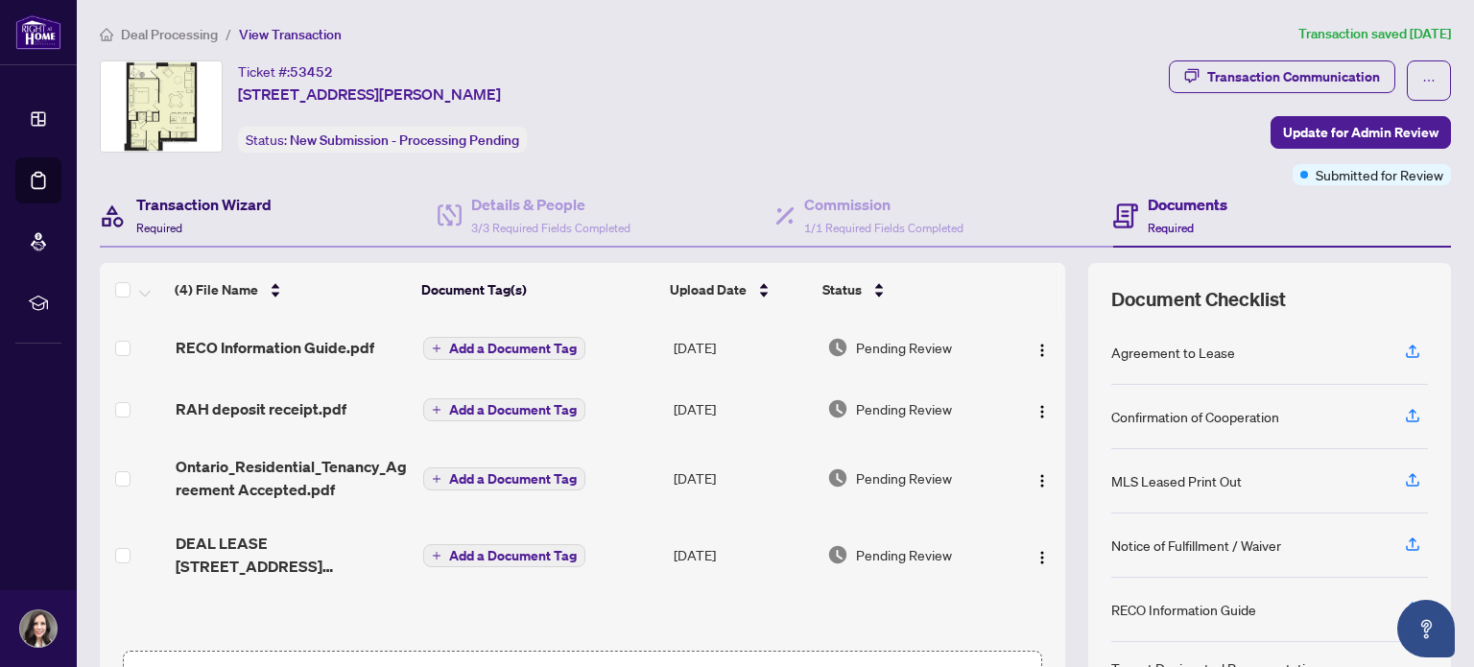
click at [172, 203] on h4 "Transaction Wizard" at bounding box center [203, 204] width 135 height 23
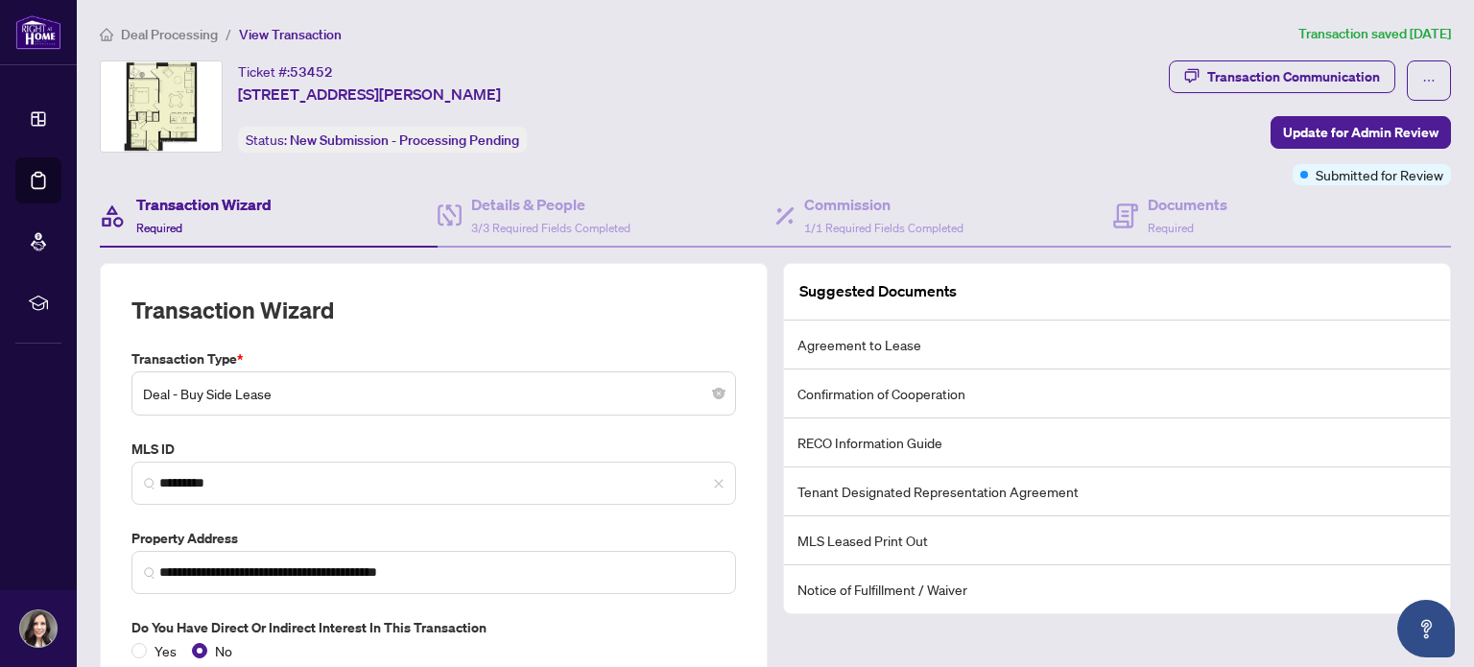
click at [593, 390] on span "Deal - Buy Side Lease" at bounding box center [433, 393] width 581 height 36
click at [903, 99] on div "Ticket #: 53452 [STREET_ADDRESS][PERSON_NAME] Status: New Submission - Processi…" at bounding box center [630, 106] width 1061 height 92
